Goal: Go to known website: Access a specific website the user already knows

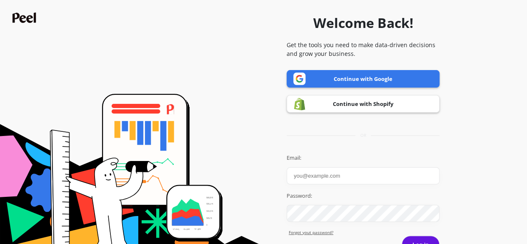
click at [349, 75] on link "Continue with Google" at bounding box center [363, 78] width 153 height 17
click at [337, 79] on link "Continue with Google" at bounding box center [363, 78] width 153 height 17
